Goal: Information Seeking & Learning: Learn about a topic

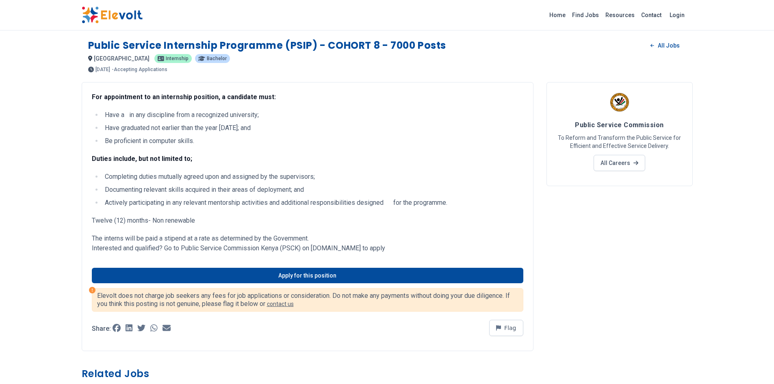
click at [124, 16] on img at bounding box center [112, 15] width 61 height 17
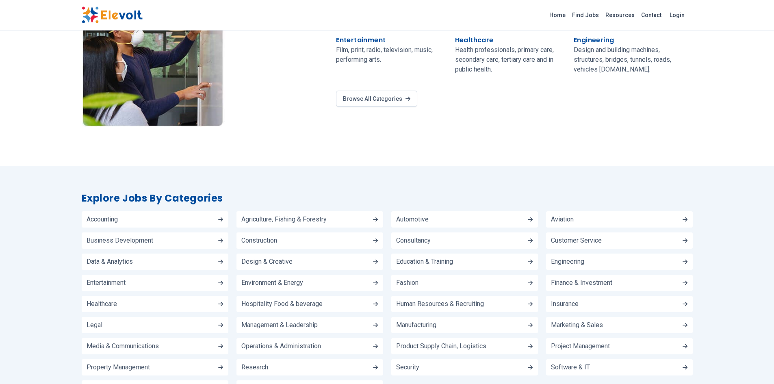
scroll to position [772, 0]
click at [215, 260] on link "Data & Analytics" at bounding box center [155, 261] width 147 height 16
click at [309, 283] on link "Environment & Energy" at bounding box center [310, 282] width 147 height 16
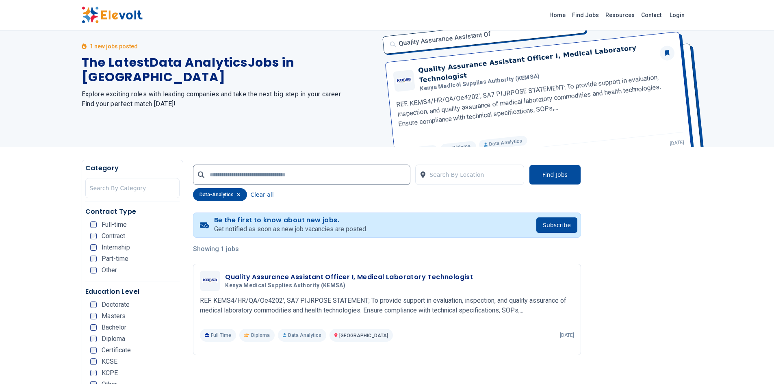
scroll to position [81, 0]
